Goal: Information Seeking & Learning: Learn about a topic

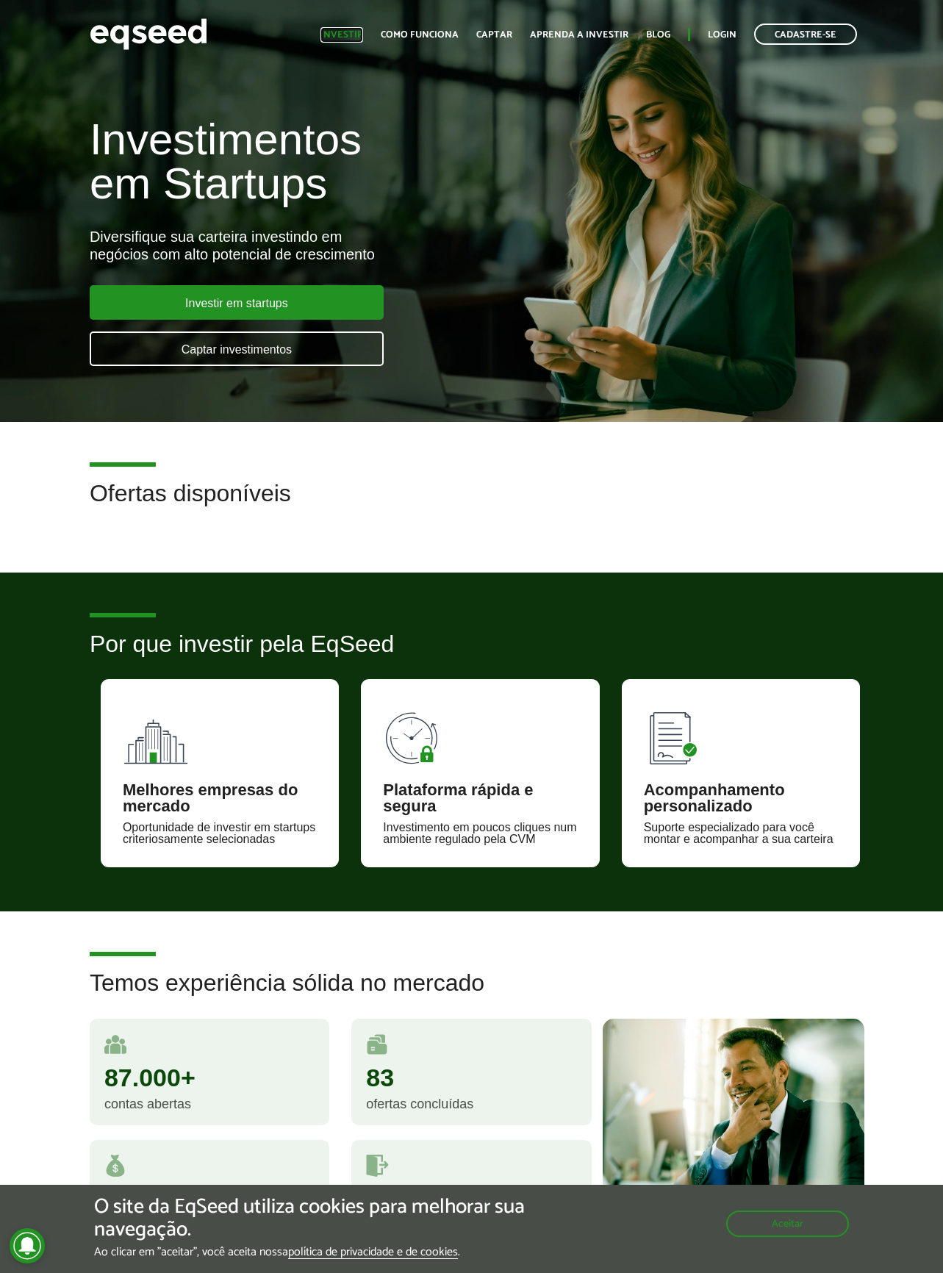
click at [363, 31] on link "Investir" at bounding box center [341, 35] width 43 height 10
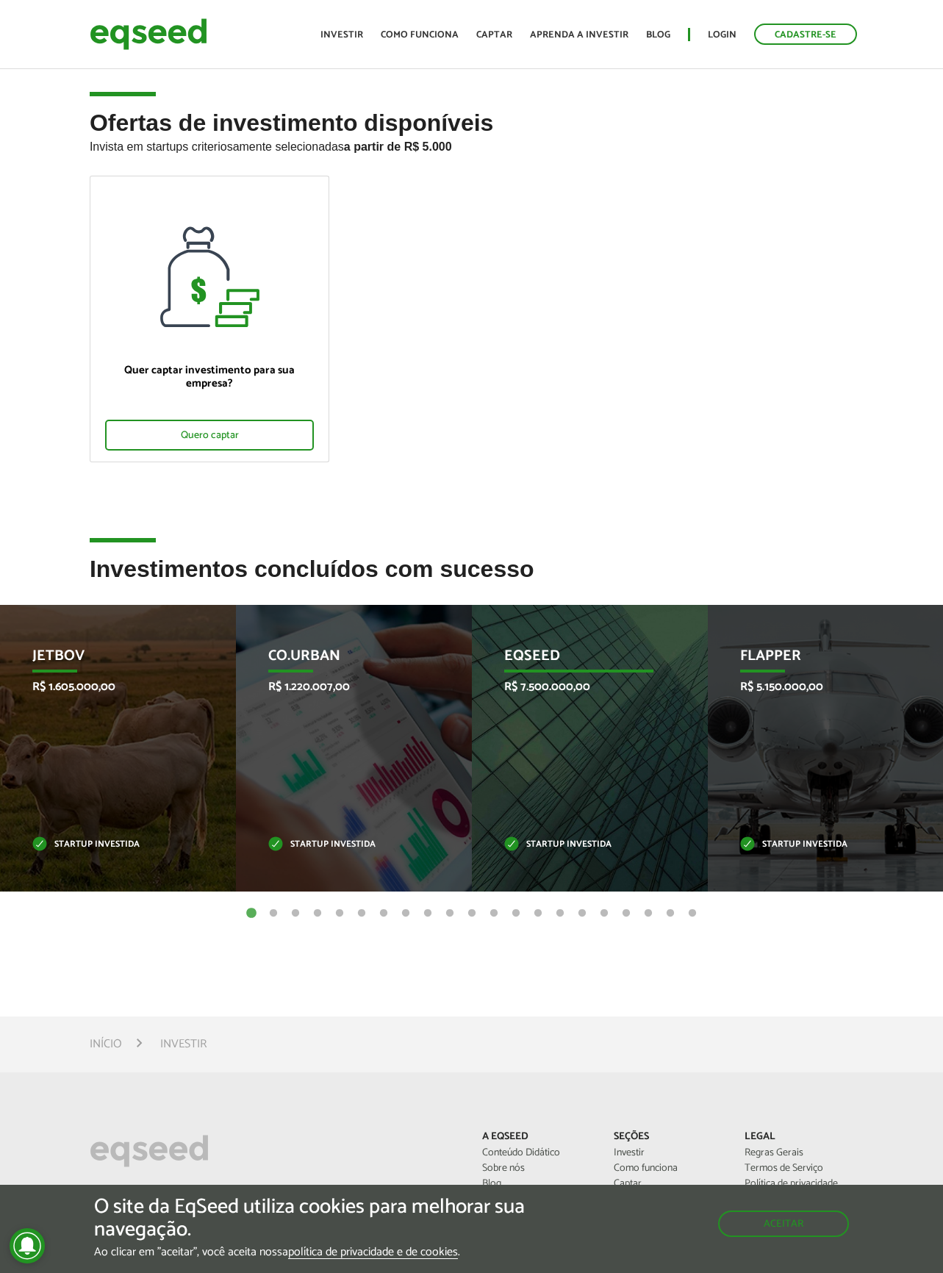
click at [561, 675] on div "EqSeed R$ 7.500.000,00 Startup investida" at bounding box center [579, 748] width 214 height 287
click at [590, 843] on p "Startup investida" at bounding box center [579, 845] width 150 height 8
click at [534, 720] on div "EqSeed R$ 7.500.000,00 Startup investida" at bounding box center [579, 748] width 214 height 287
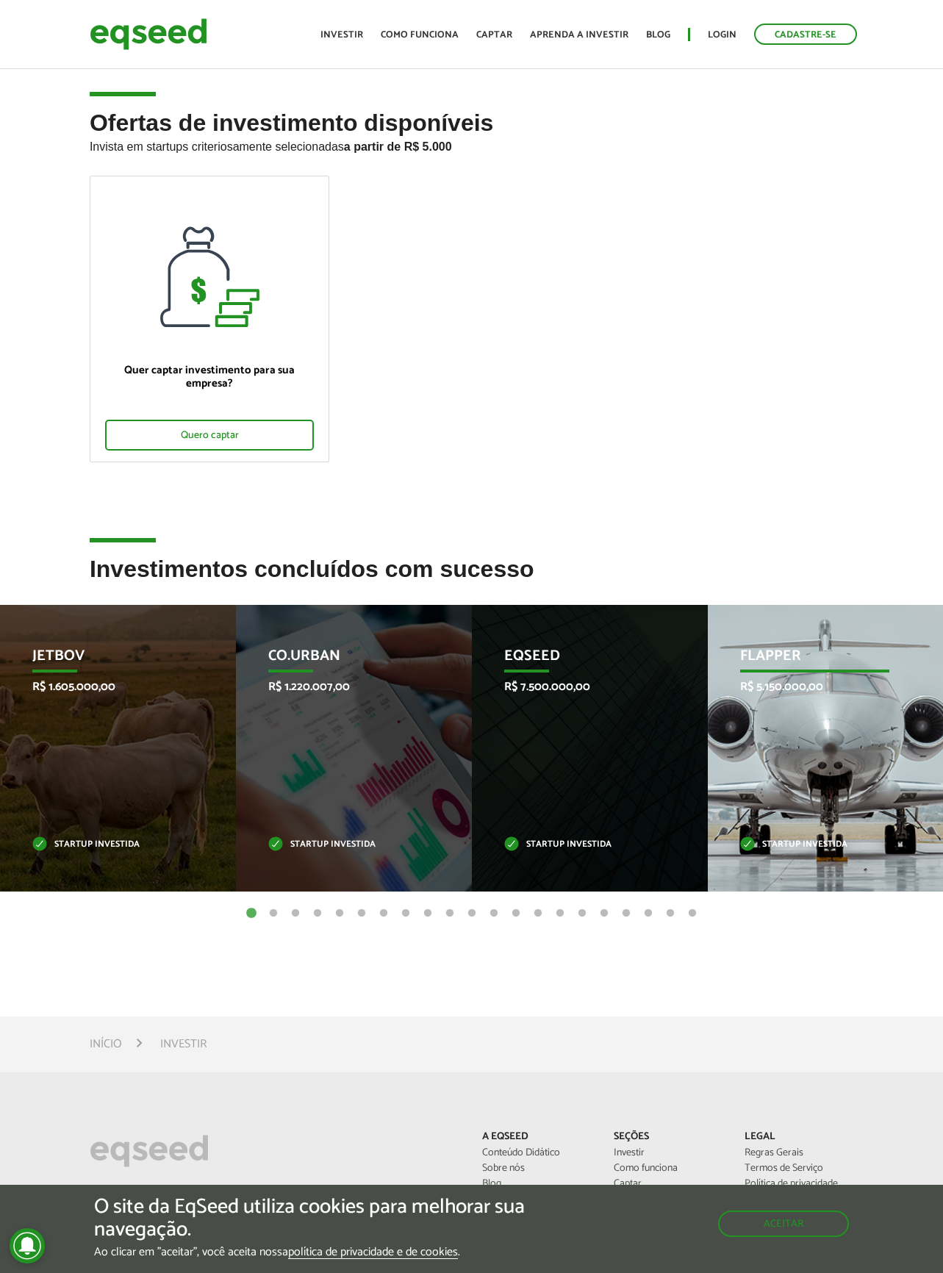
click at [794, 693] on p "R$ 5.150.000,00" at bounding box center [815, 687] width 150 height 14
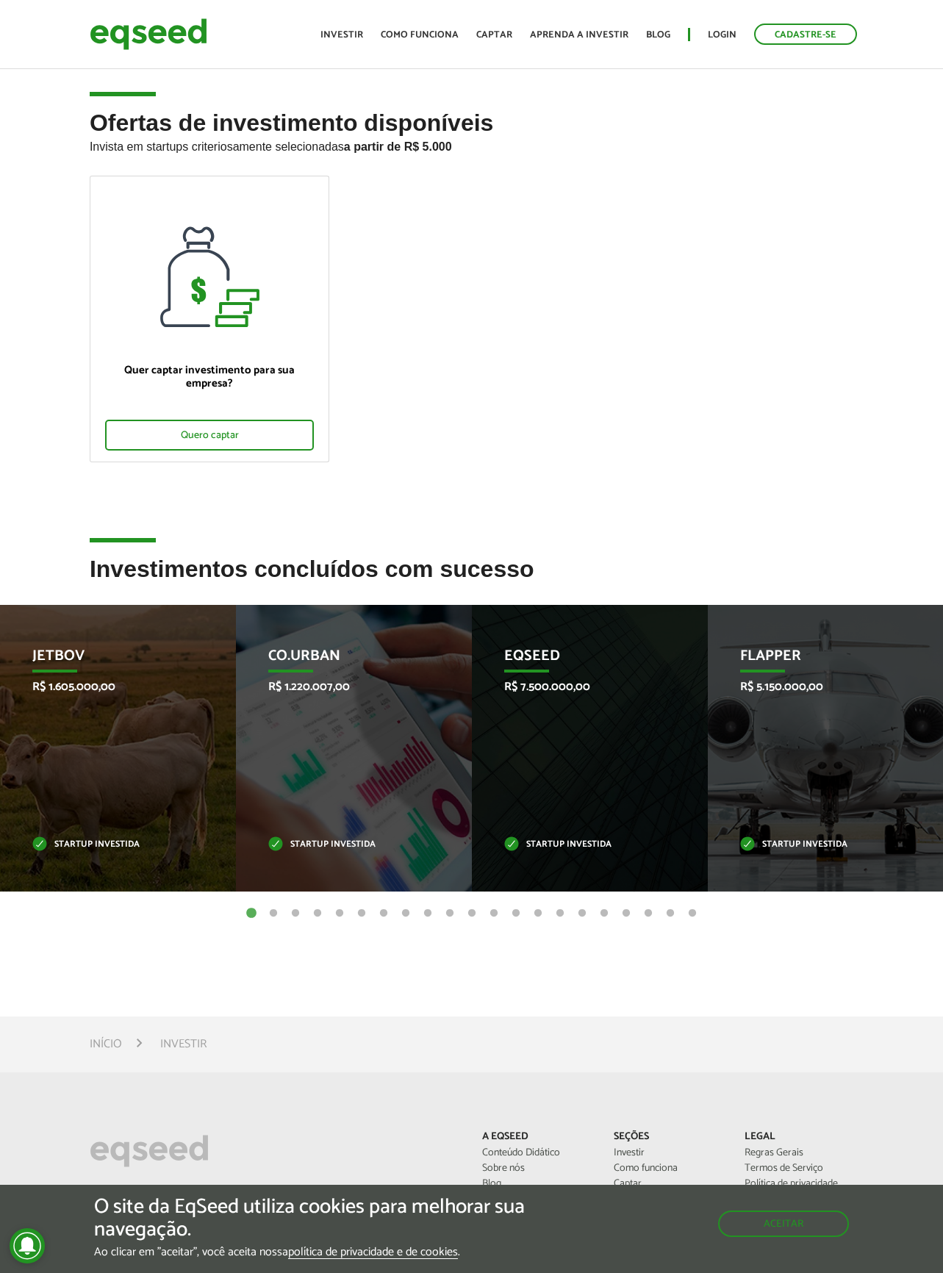
click at [276, 911] on button "2" at bounding box center [273, 913] width 15 height 15
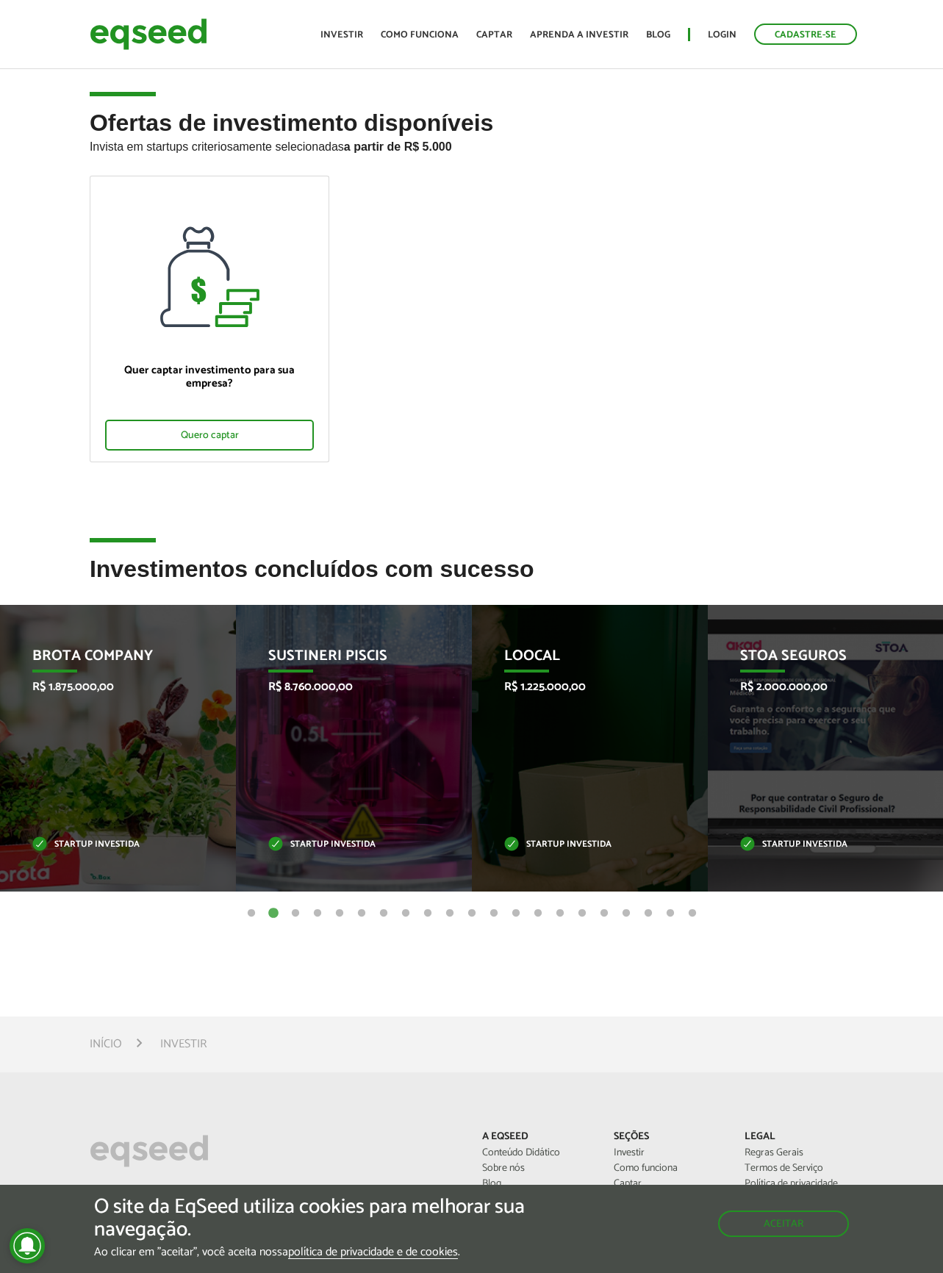
click at [298, 912] on button "3" at bounding box center [295, 913] width 15 height 15
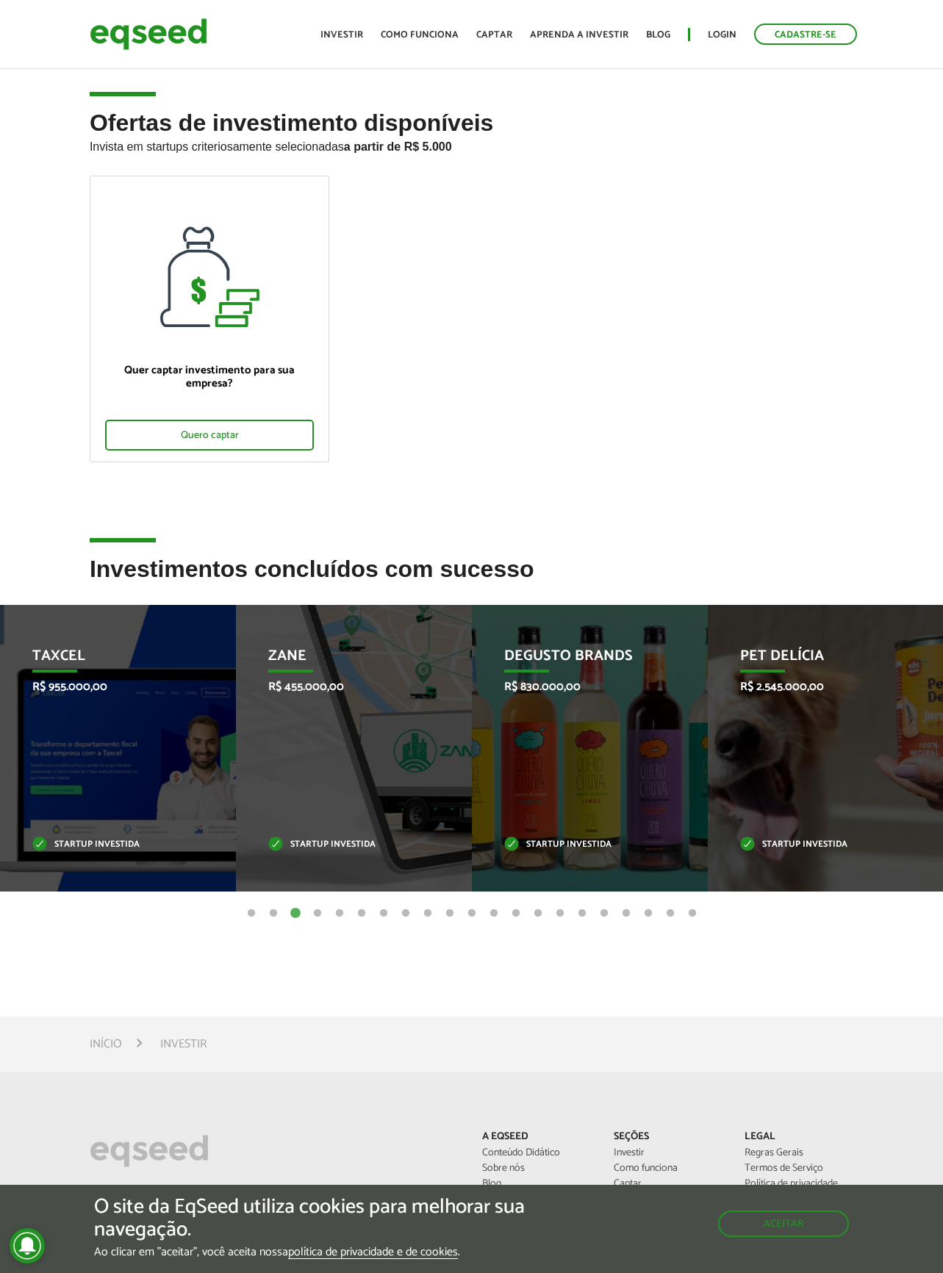
click at [317, 908] on button "4" at bounding box center [317, 913] width 15 height 15
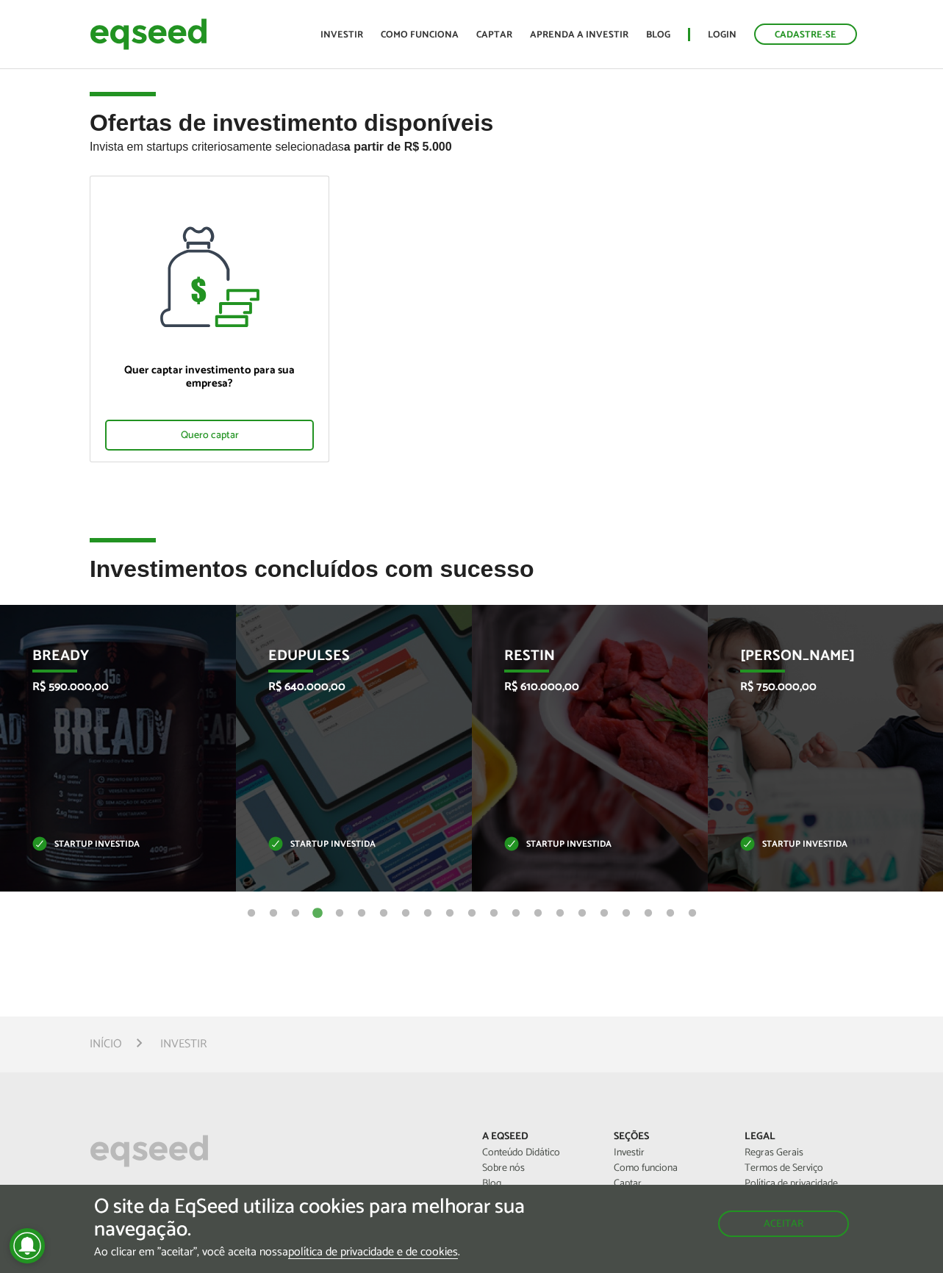
click at [346, 908] on button "5" at bounding box center [339, 913] width 15 height 15
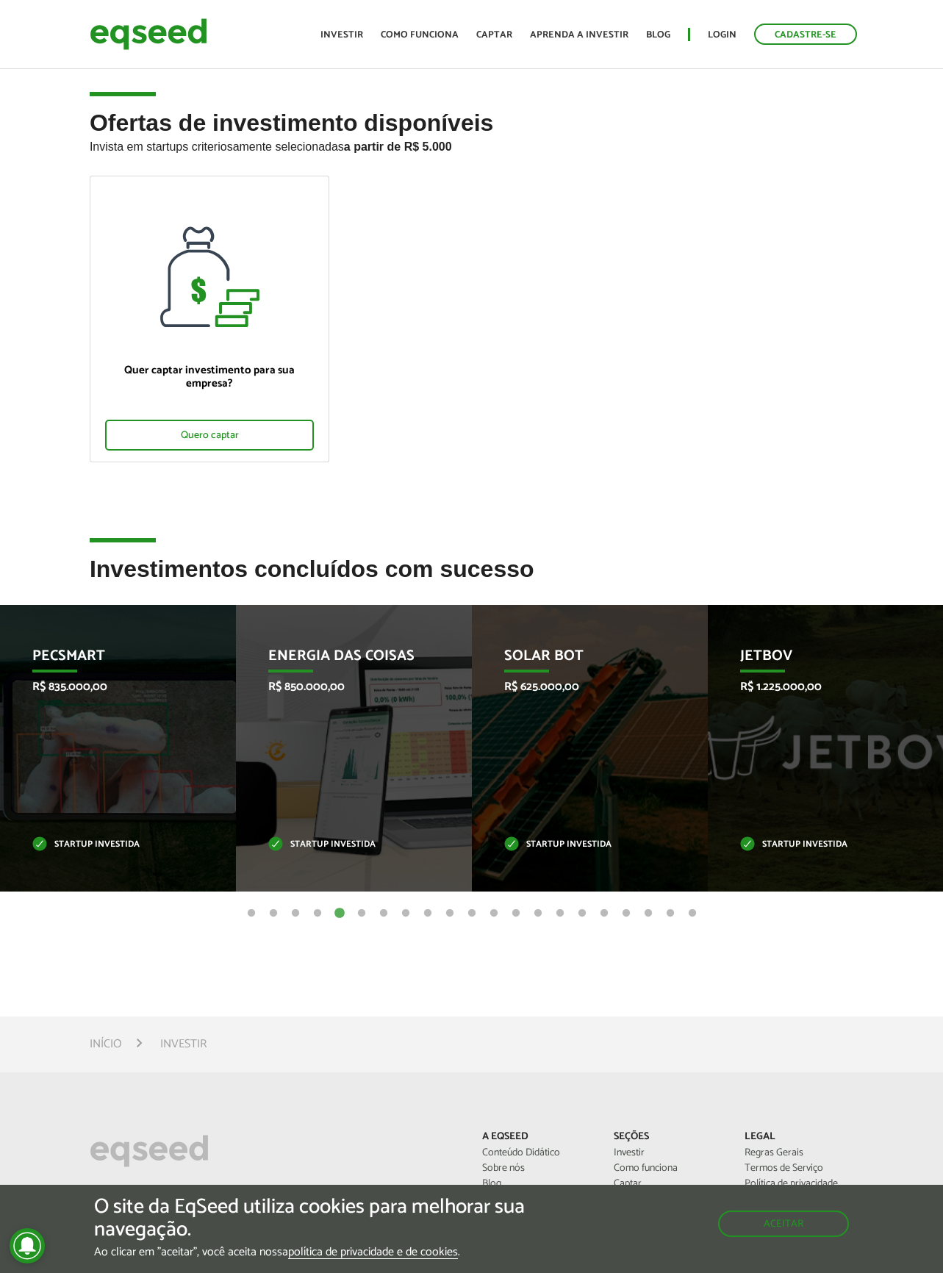
click at [355, 909] on button "6" at bounding box center [361, 913] width 15 height 15
